Goal: Information Seeking & Learning: Learn about a topic

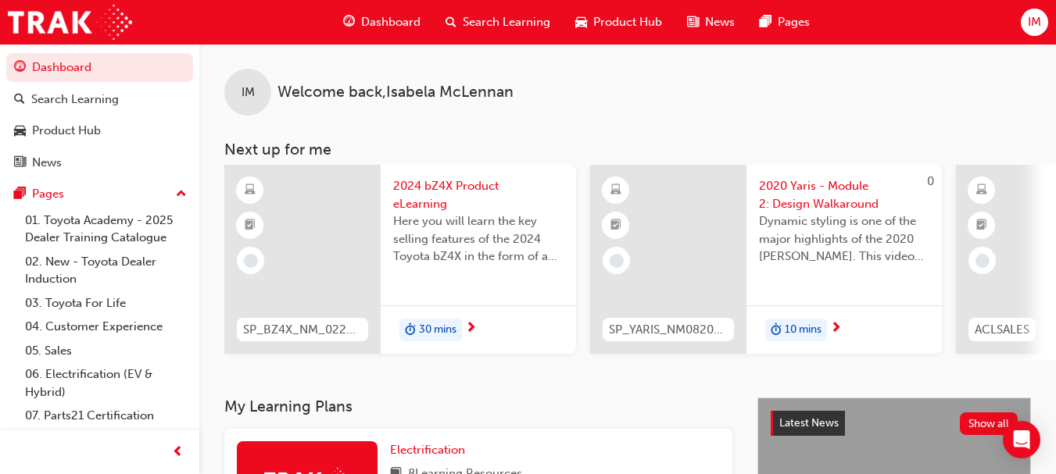
click at [513, 398] on div "IM Welcome back , [PERSON_NAME] Next up for me SP_BZ4X_NM_0224_EL01 2024 bZ4X P…" at bounding box center [627, 221] width 856 height 354
click at [364, 13] on span "Dashboard" at bounding box center [390, 22] width 59 height 18
click at [366, 19] on span "Dashboard" at bounding box center [390, 22] width 59 height 18
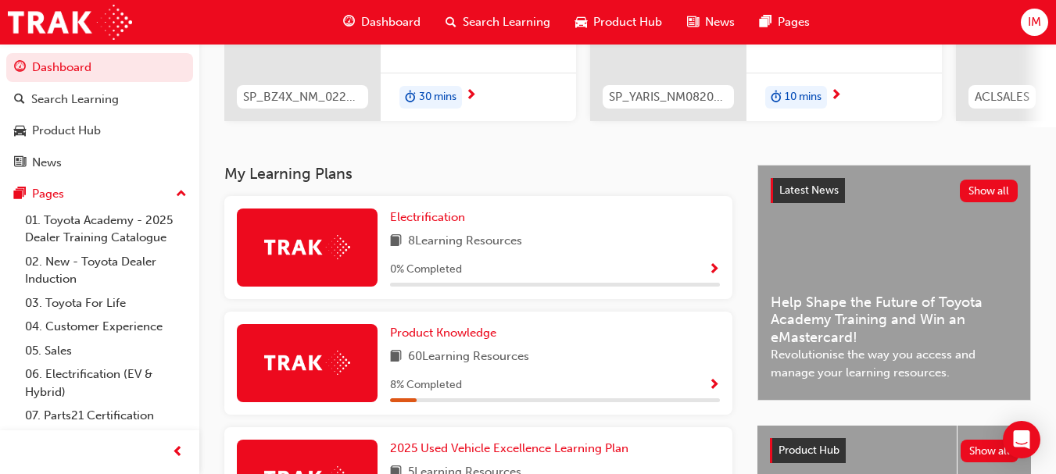
scroll to position [223, 0]
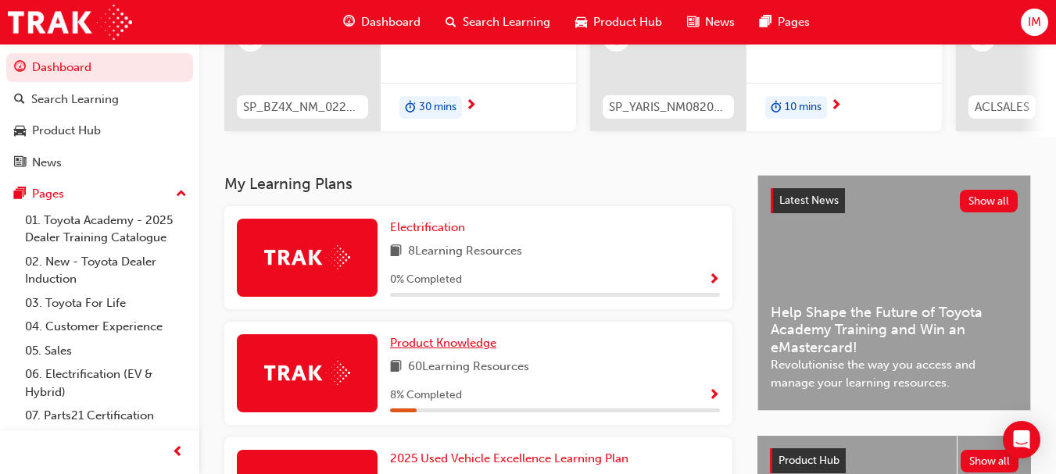
click at [441, 348] on span "Product Knowledge" at bounding box center [443, 343] width 106 height 14
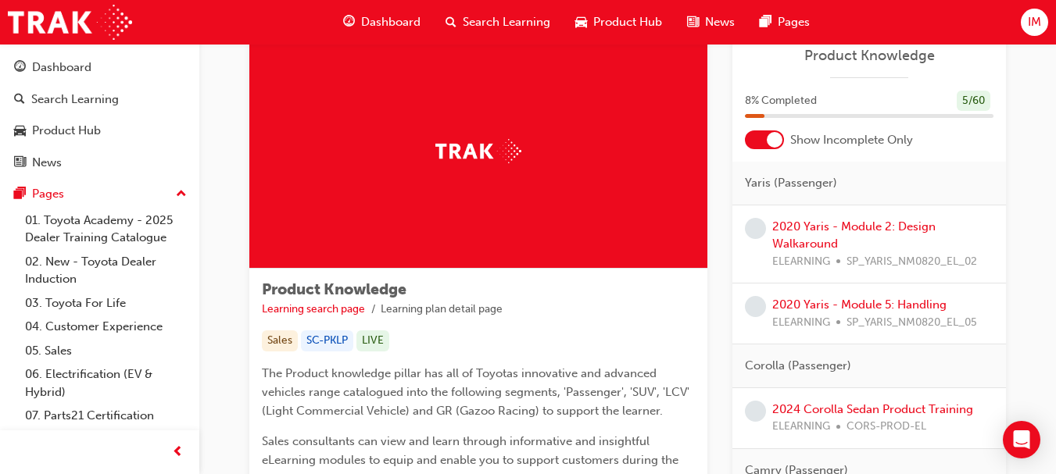
scroll to position [41, 0]
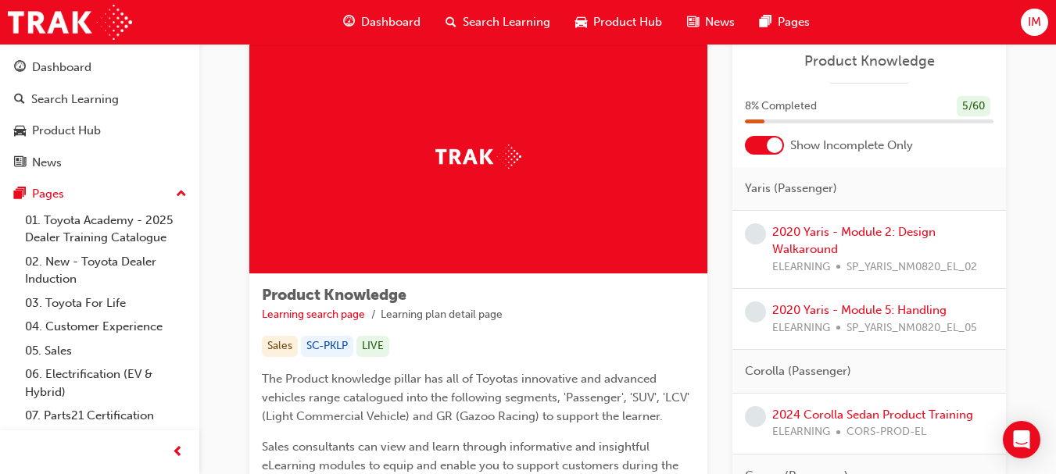
click at [378, 17] on span "Dashboard" at bounding box center [390, 22] width 59 height 18
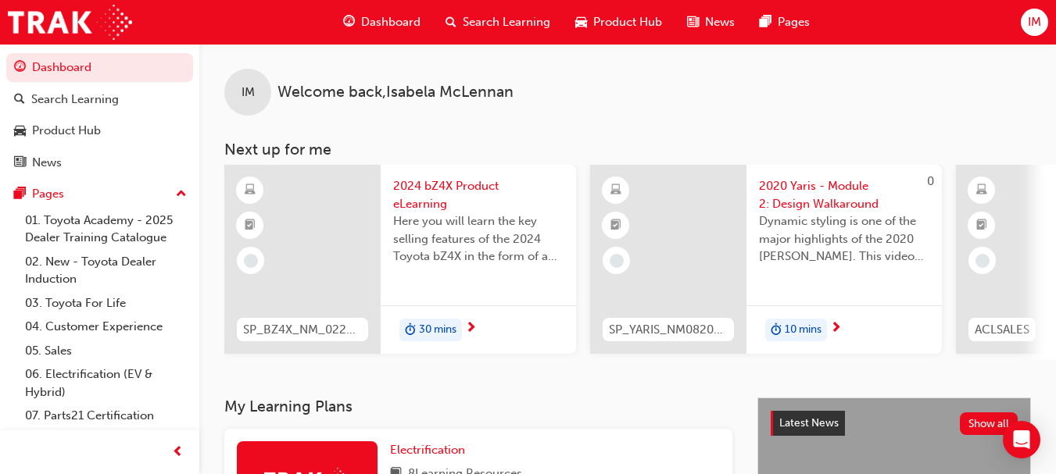
click at [493, 36] on div "Search Learning" at bounding box center [498, 22] width 130 height 32
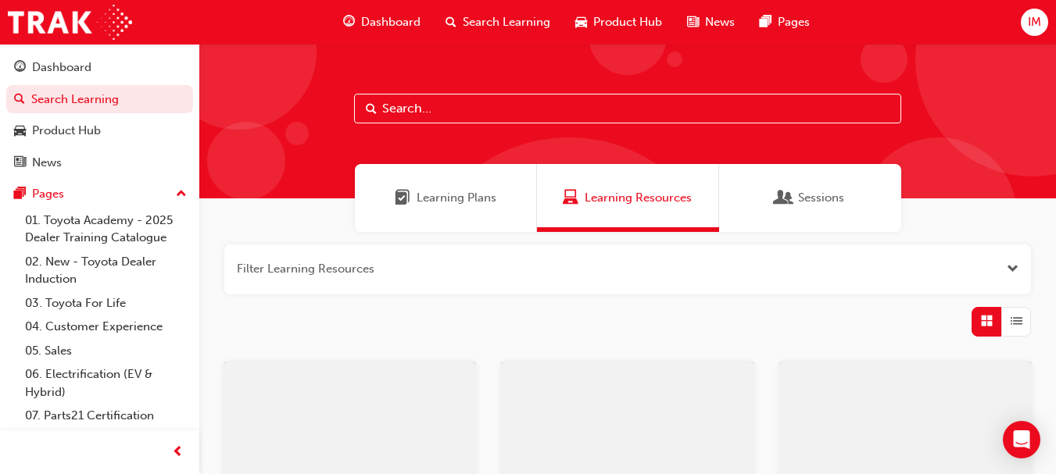
click at [487, 98] on input "text" at bounding box center [627, 109] width 547 height 30
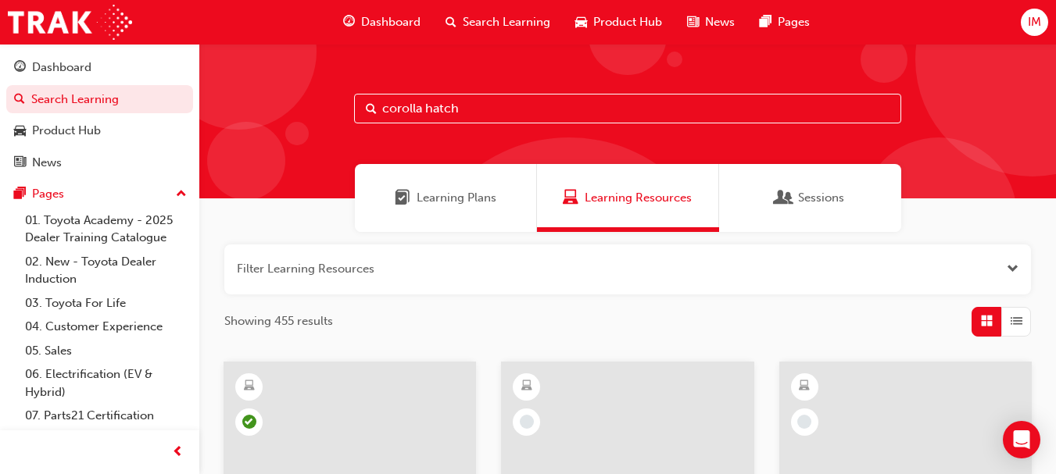
type input "corolla hatch"
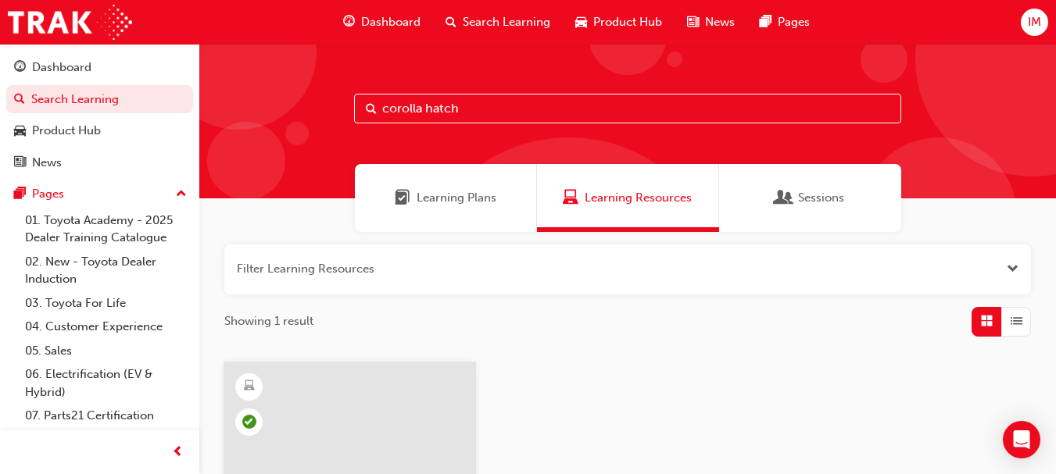
click at [391, 22] on span "Dashboard" at bounding box center [390, 22] width 59 height 18
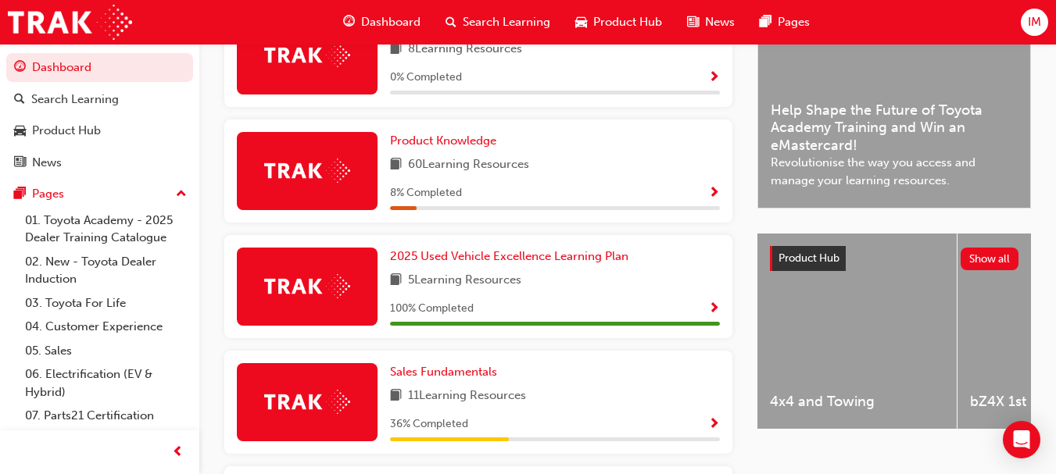
scroll to position [404, 0]
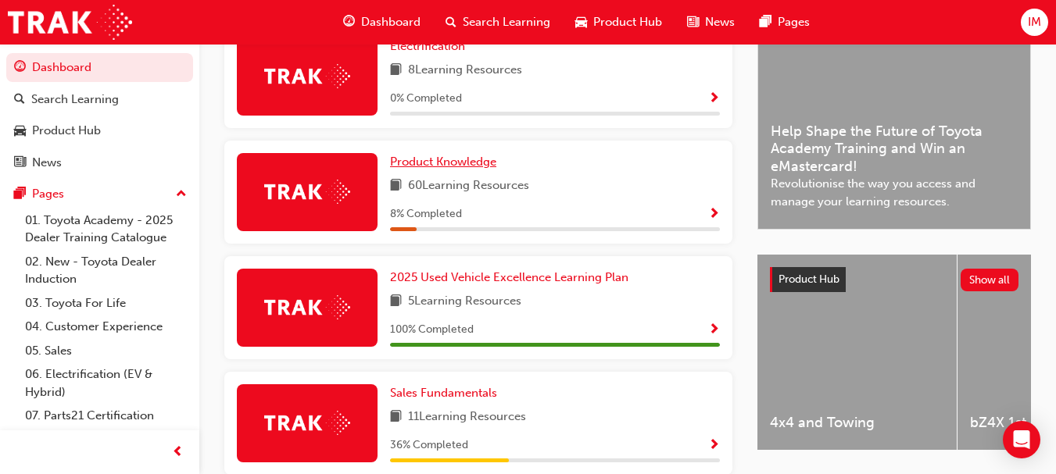
click at [417, 169] on span "Product Knowledge" at bounding box center [443, 162] width 106 height 14
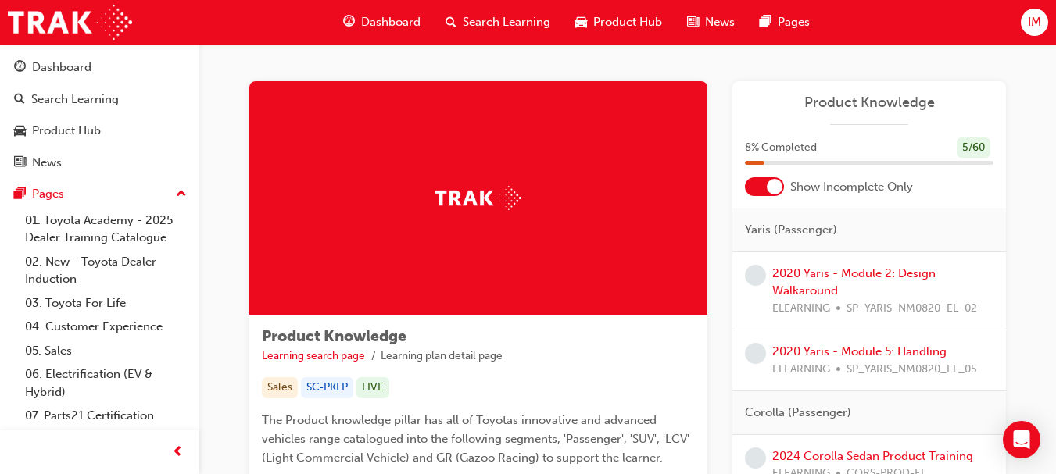
click at [497, 28] on span "Search Learning" at bounding box center [507, 22] width 88 height 18
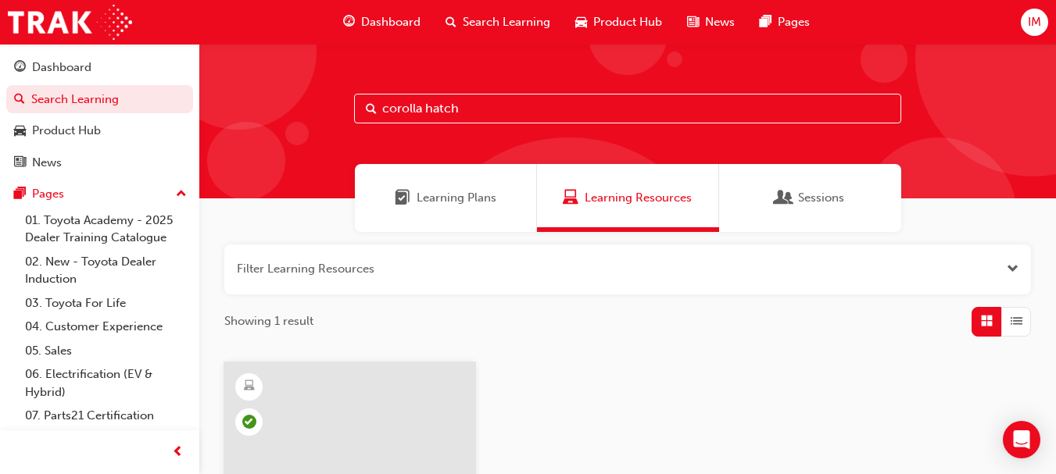
click at [479, 104] on input "corolla hatch" at bounding box center [627, 109] width 547 height 30
type input "c"
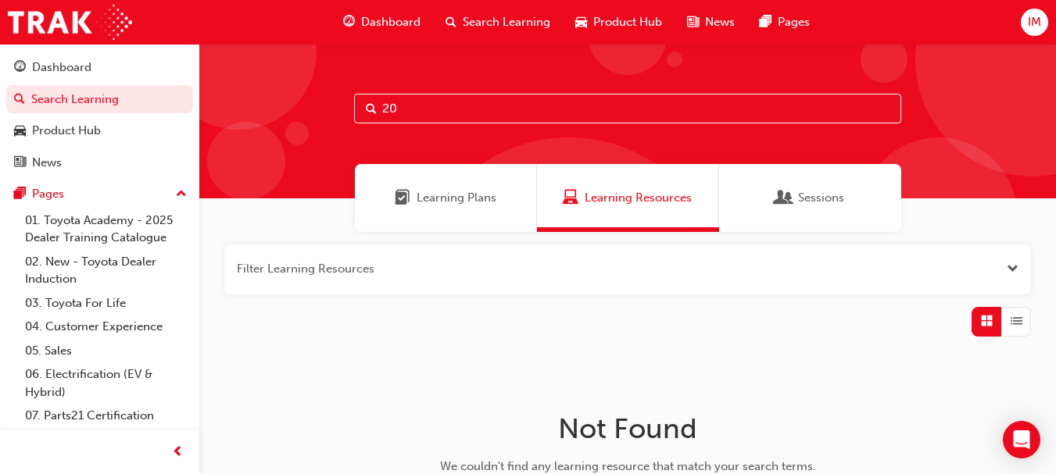
type input "2"
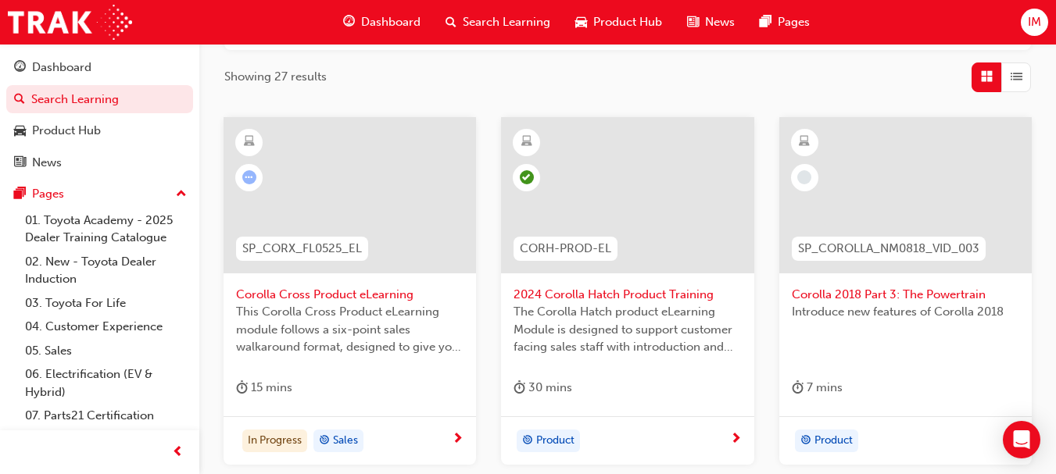
scroll to position [198, 0]
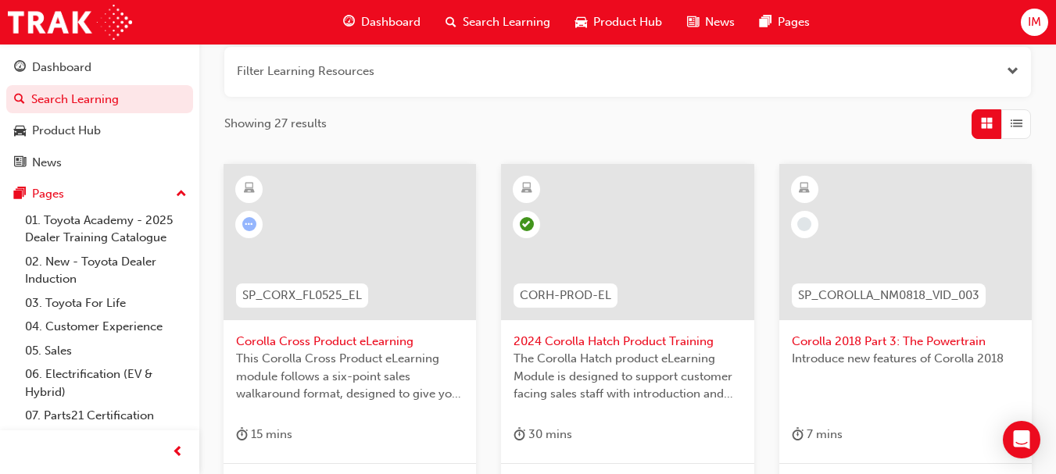
type input "corolla"
click at [244, 216] on div at bounding box center [248, 224] width 27 height 27
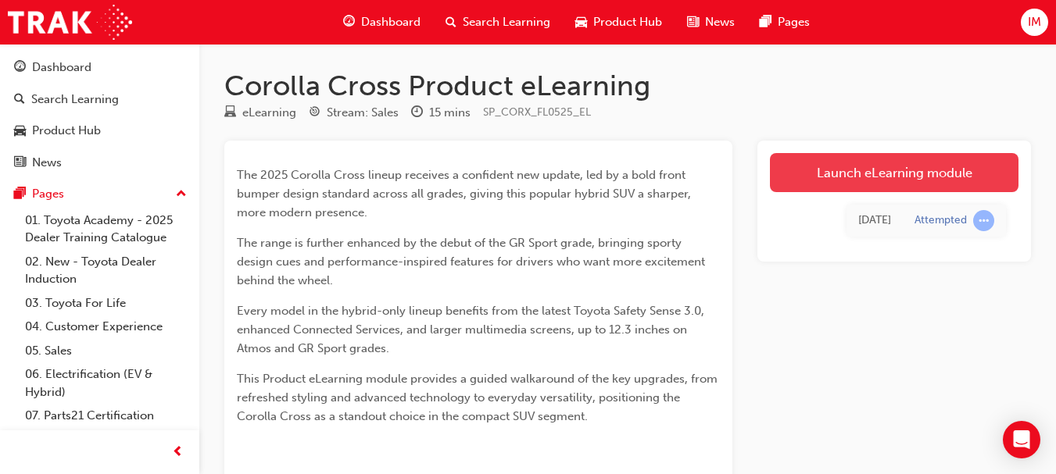
click at [809, 160] on link "Launch eLearning module" at bounding box center [894, 172] width 248 height 39
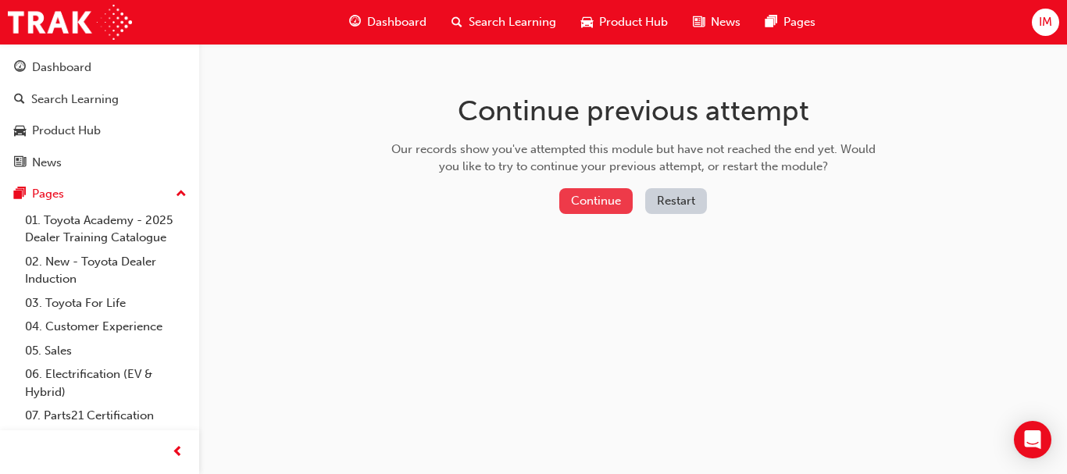
click at [612, 195] on button "Continue" at bounding box center [595, 201] width 73 height 26
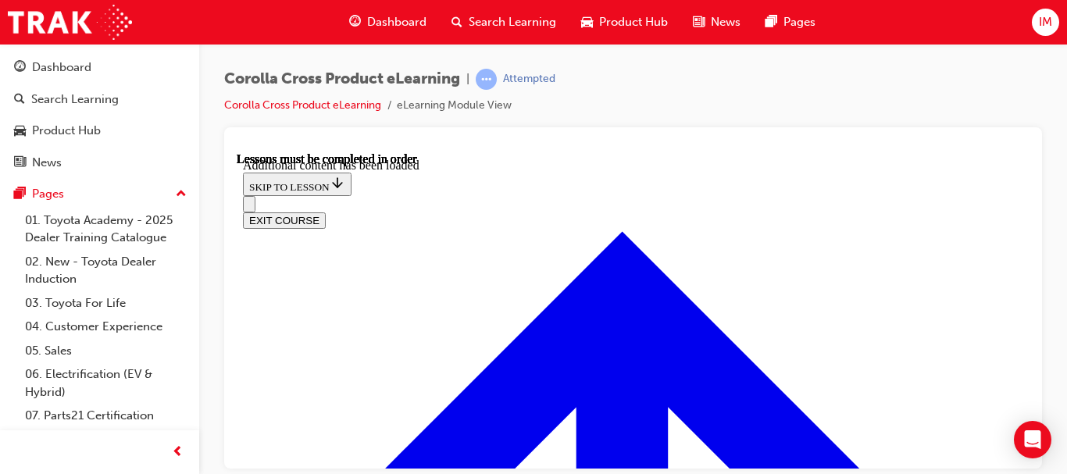
scroll to position [2875, 0]
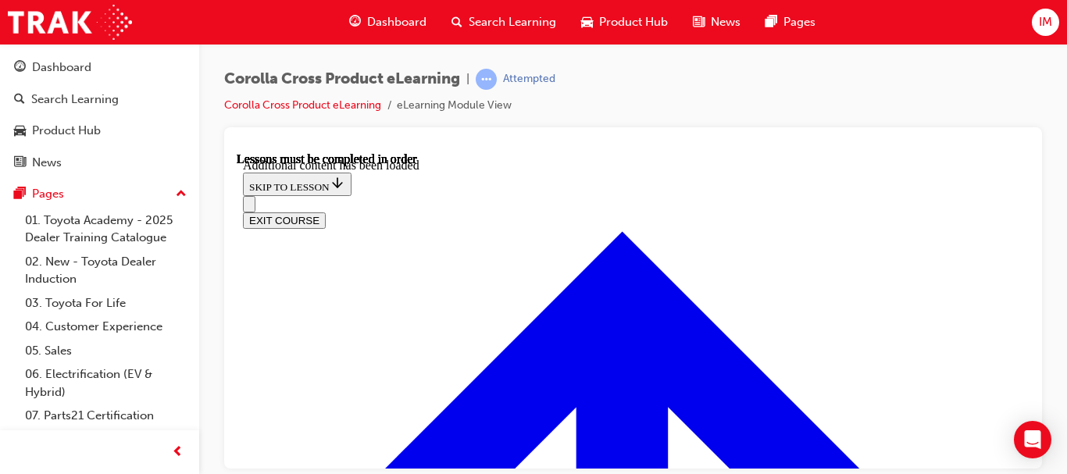
radio input "true"
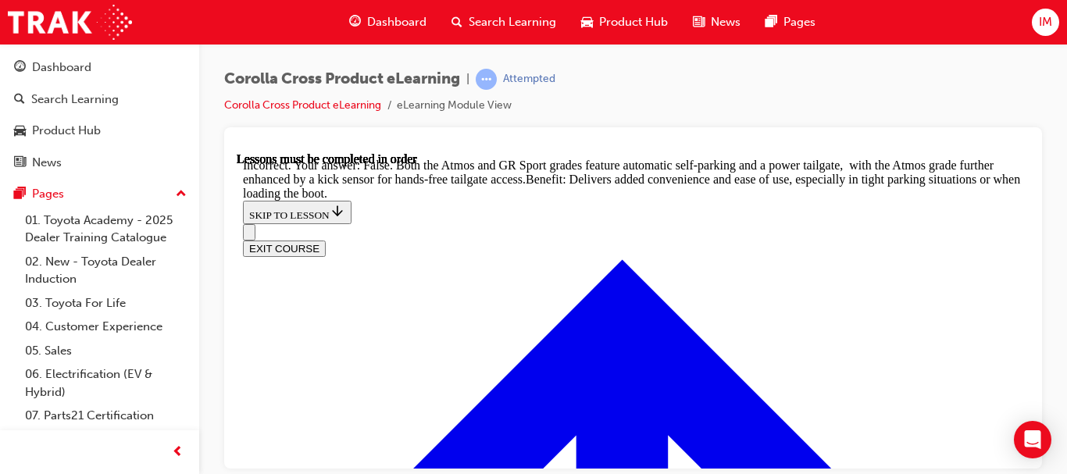
scroll to position [3619, 0]
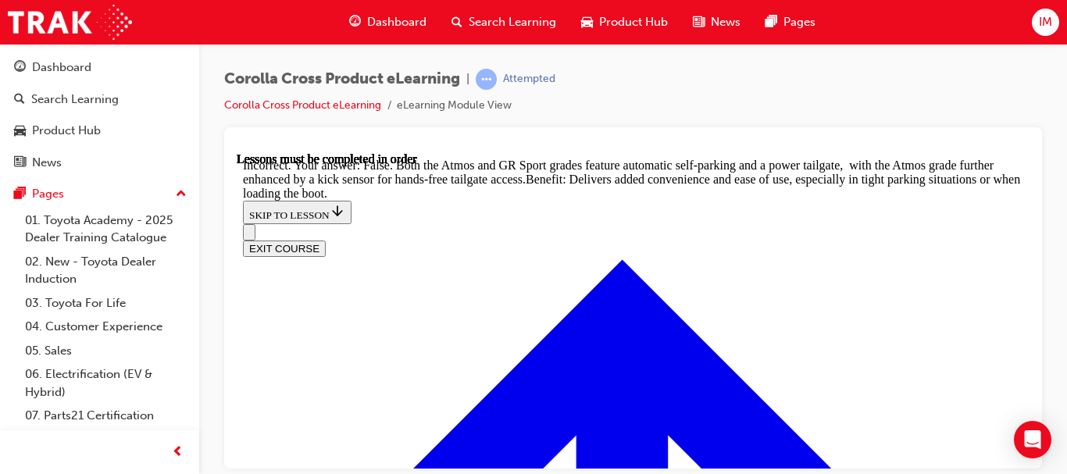
radio input "true"
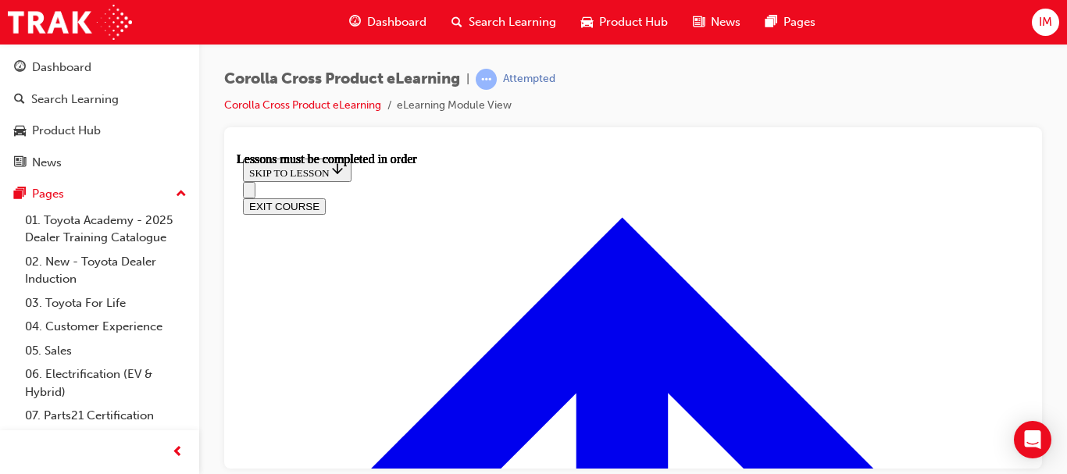
scroll to position [1320, 0]
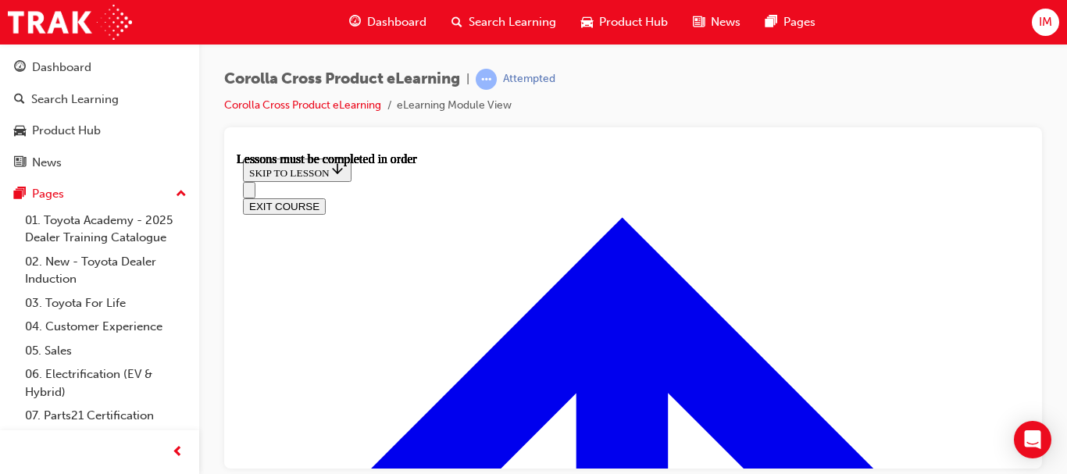
scroll to position [1292, 0]
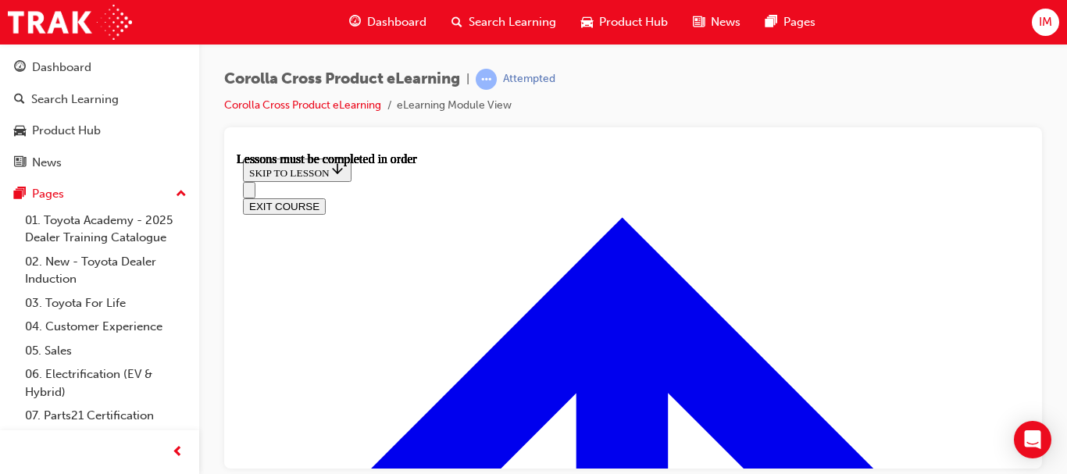
scroll to position [1167, 0]
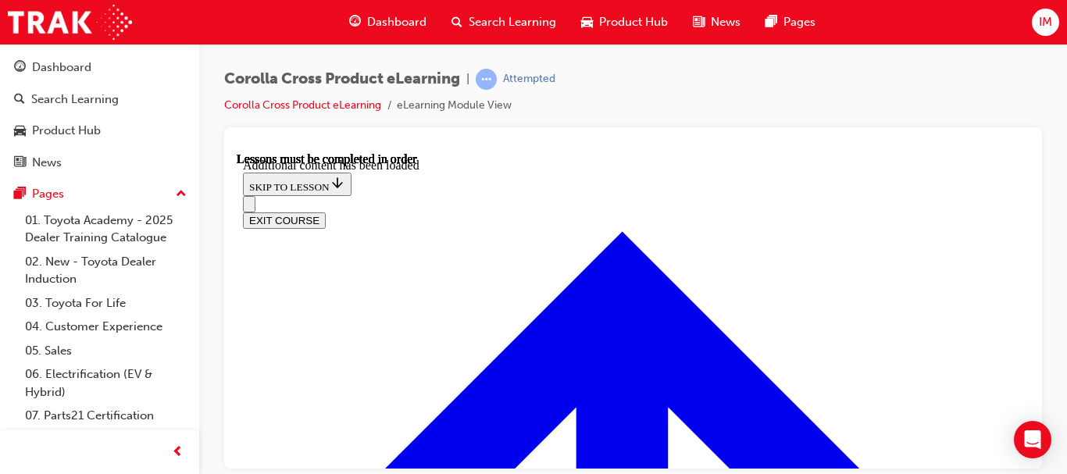
scroll to position [1480, 0]
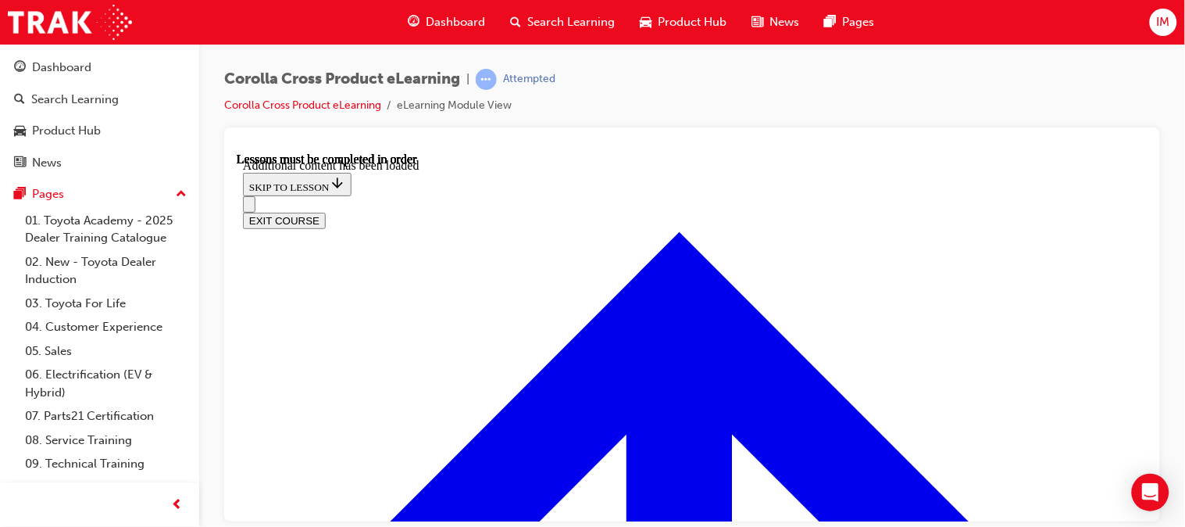
scroll to position [481, 0]
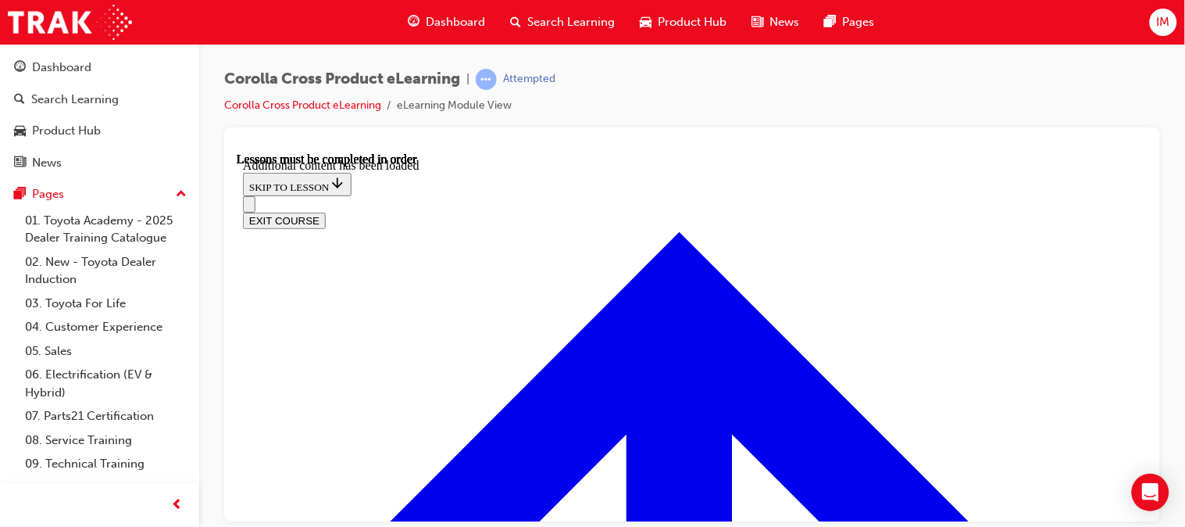
radio input "true"
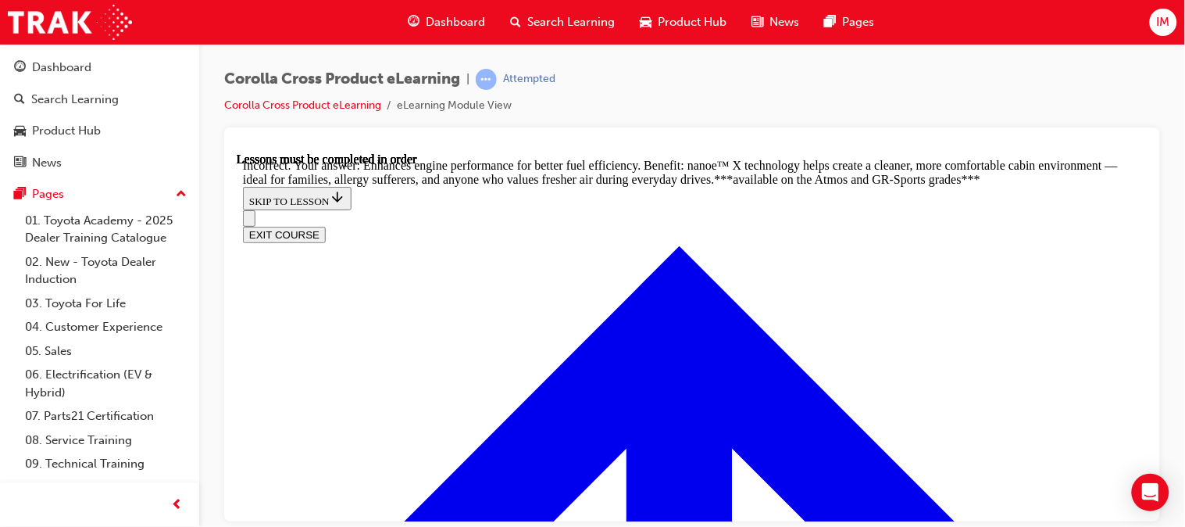
scroll to position [2631, 0]
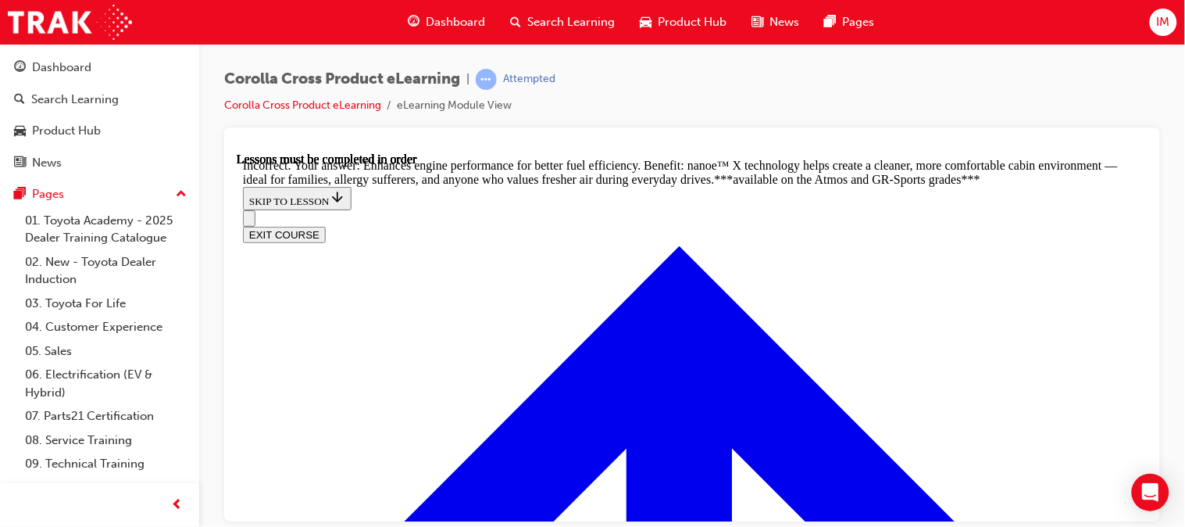
radio input "true"
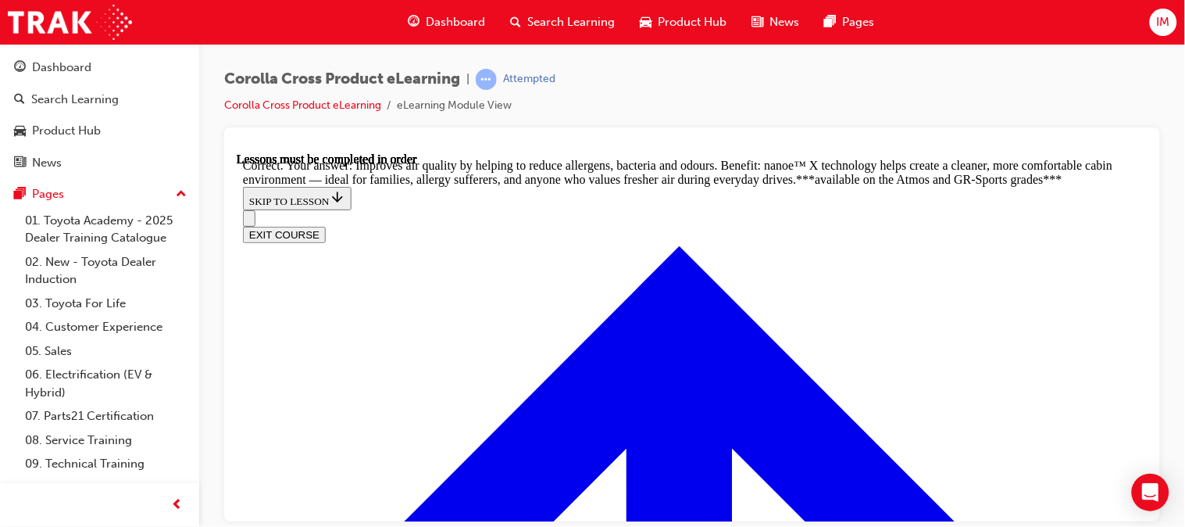
radio input "true"
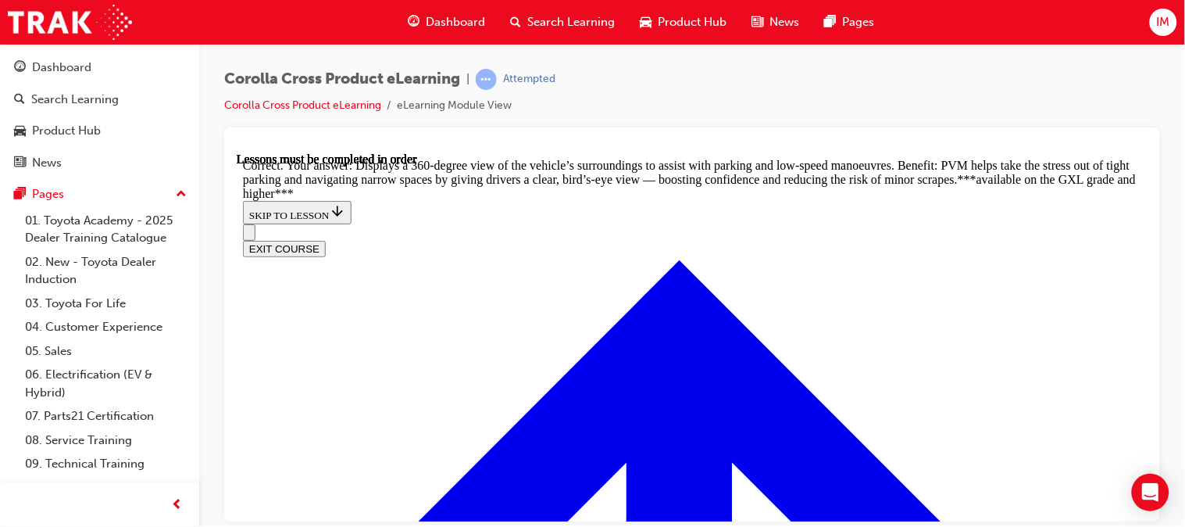
scroll to position [3501, 0]
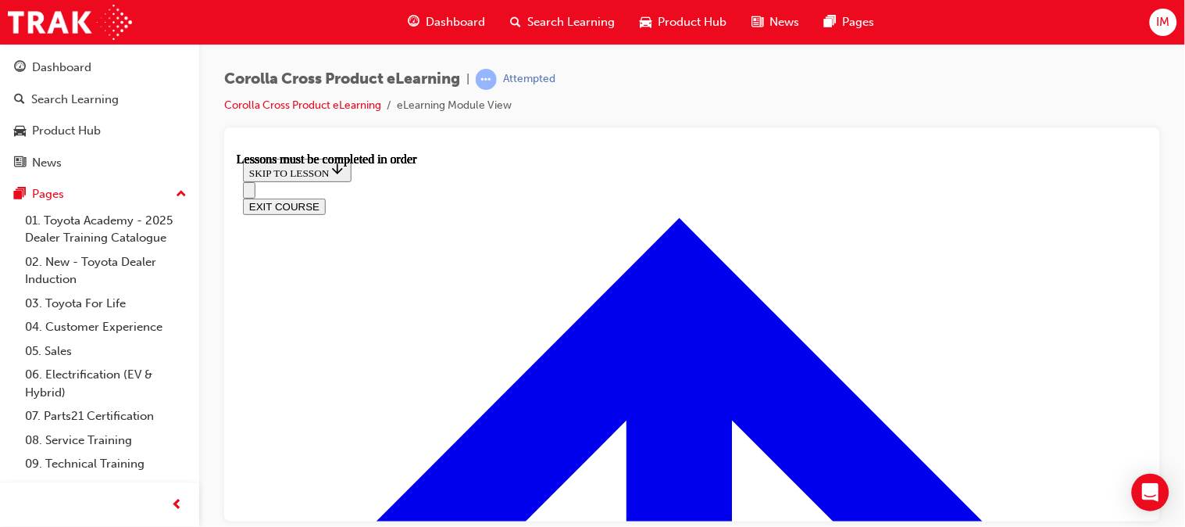
scroll to position [1305, 0]
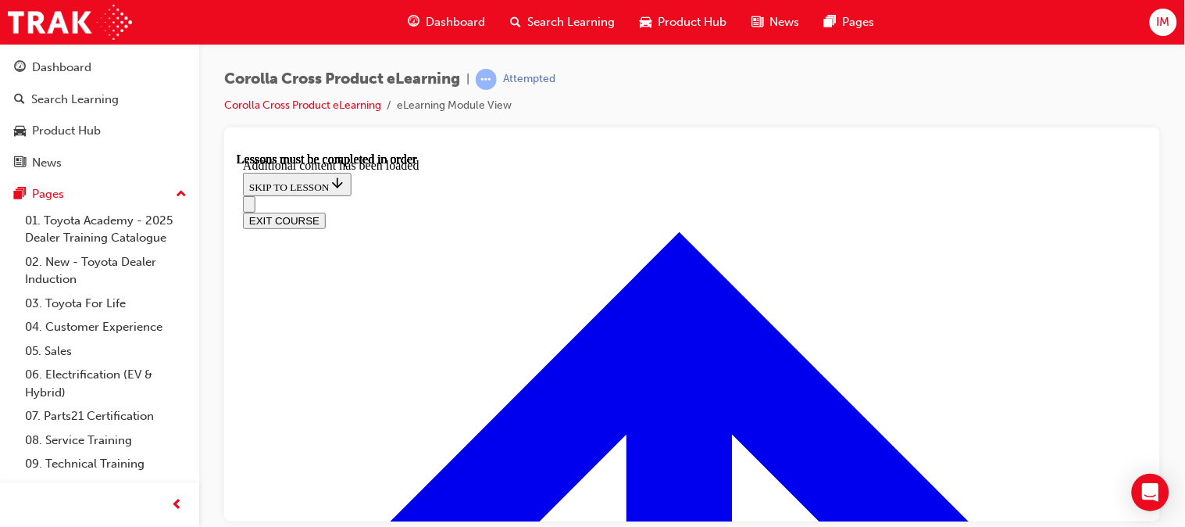
scroll to position [2288, 0]
radio input "true"
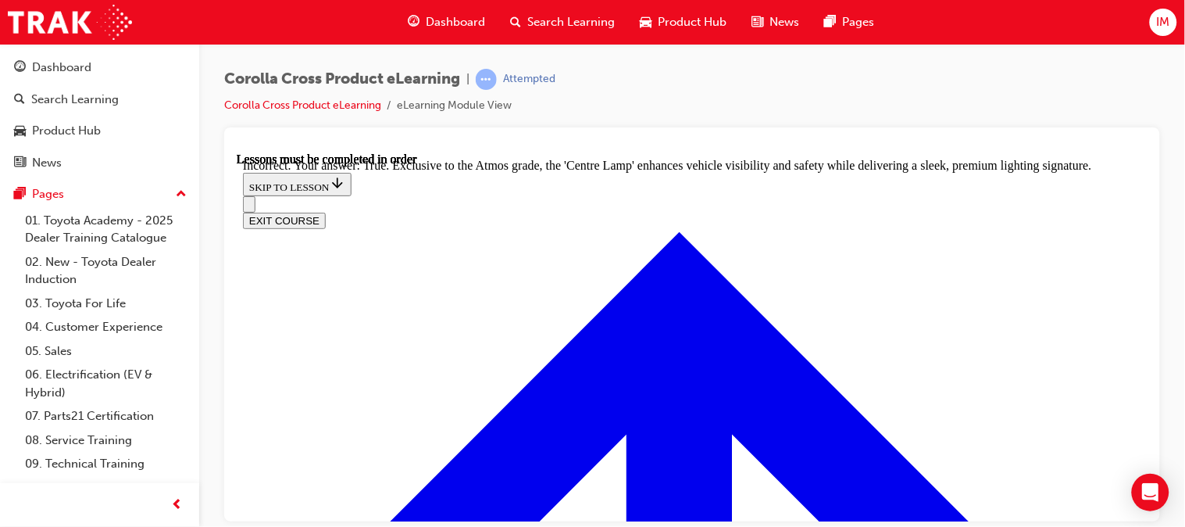
radio input "true"
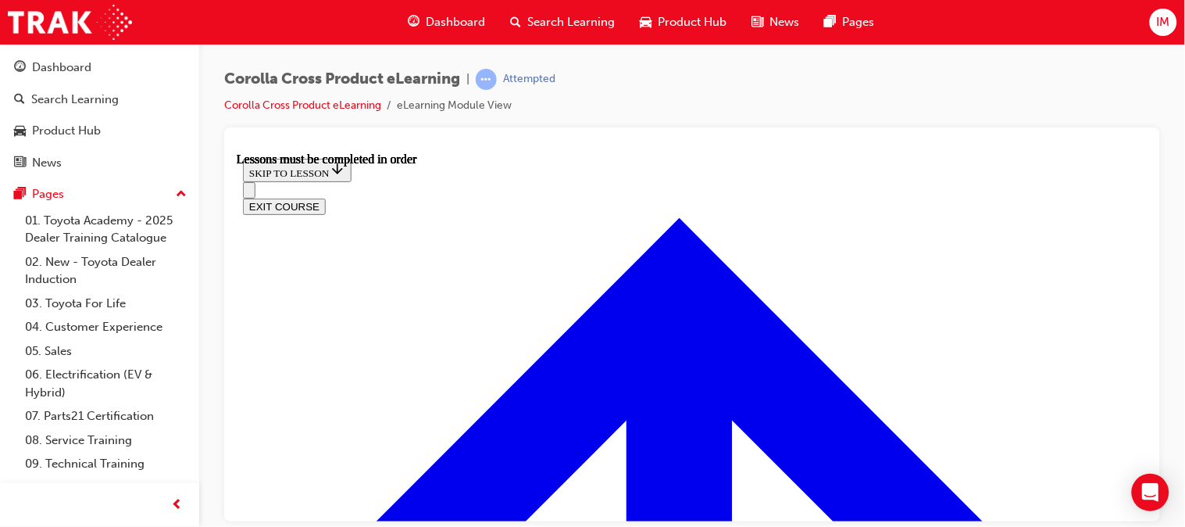
scroll to position [1432, 0]
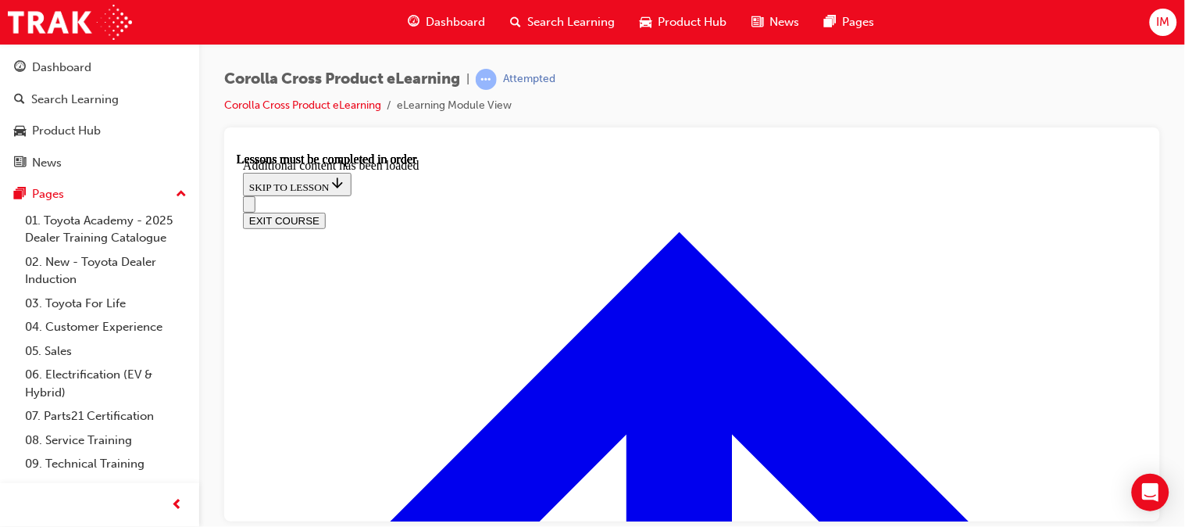
scroll to position [1902, 0]
radio input "true"
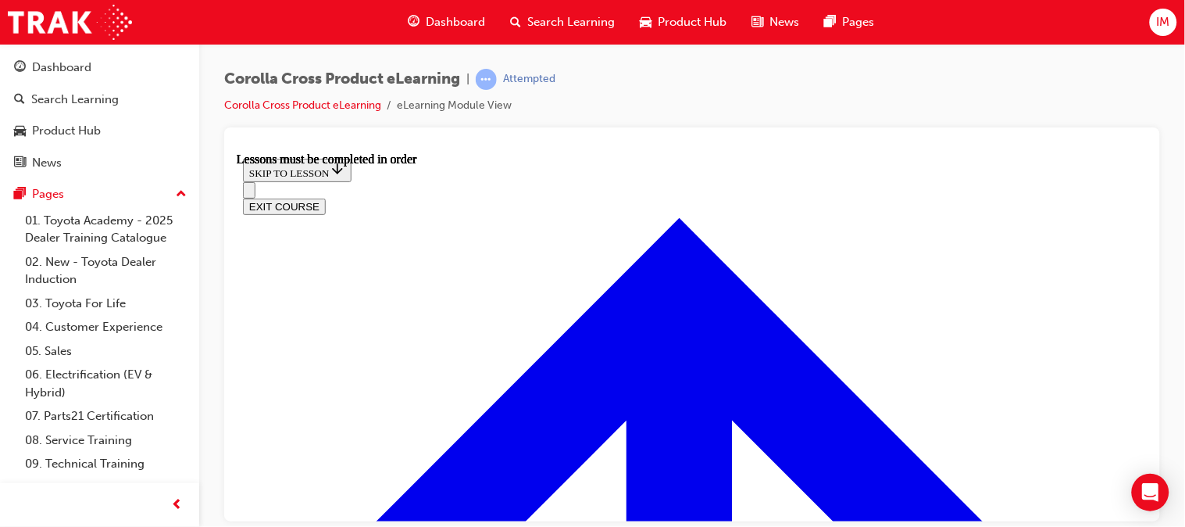
scroll to position [1392, 0]
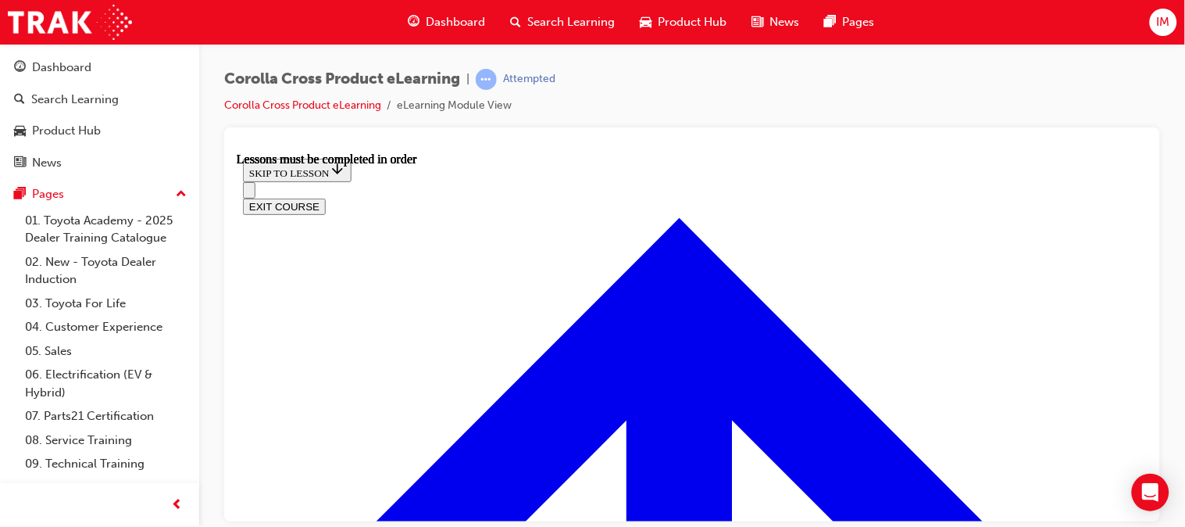
scroll to position [1330, 0]
